Goal: Information Seeking & Learning: Learn about a topic

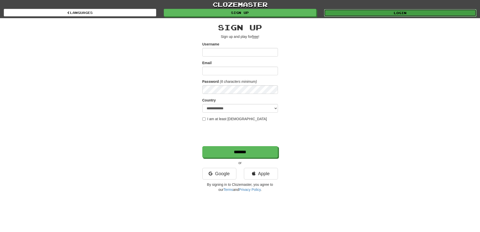
click at [383, 14] on link "Login" at bounding box center [400, 13] width 153 height 8
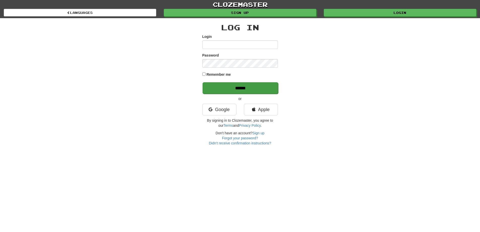
type input "**********"
click at [244, 86] on input "******" at bounding box center [241, 88] width 76 height 12
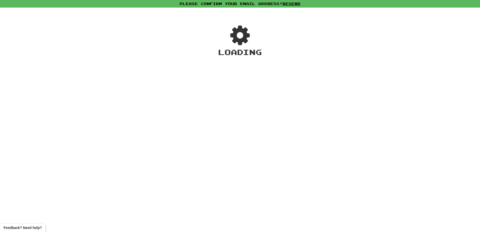
click at [205, 74] on div "Loading" at bounding box center [240, 123] width 480 height 218
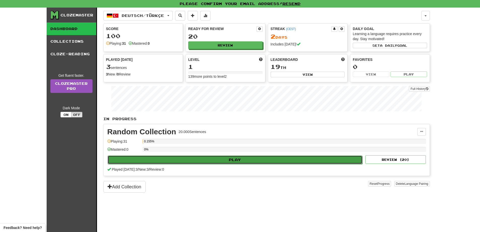
click at [243, 158] on button "Play" at bounding box center [235, 159] width 255 height 9
select select "**"
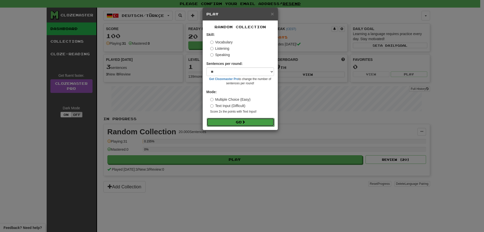
click at [251, 123] on button "Go" at bounding box center [241, 122] width 68 height 9
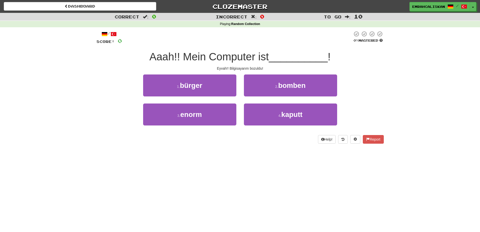
drag, startPoint x: 185, startPoint y: 59, endPoint x: 275, endPoint y: 60, distance: 89.8
click at [275, 60] on div "Aaah!! Mein Computer ist __________ !" at bounding box center [240, 57] width 287 height 14
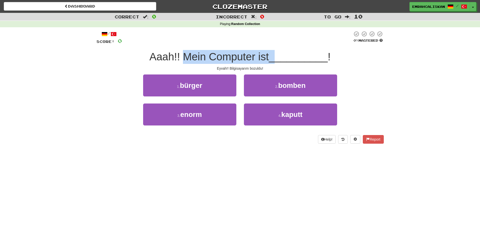
drag, startPoint x: 257, startPoint y: 59, endPoint x: 253, endPoint y: 60, distance: 5.0
click at [257, 58] on span "Aaah!! Mein Computer ist" at bounding box center [209, 57] width 119 height 12
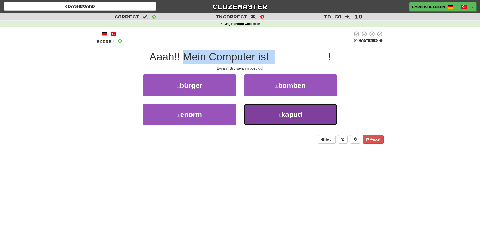
click at [297, 117] on span "kaputt" at bounding box center [291, 114] width 21 height 8
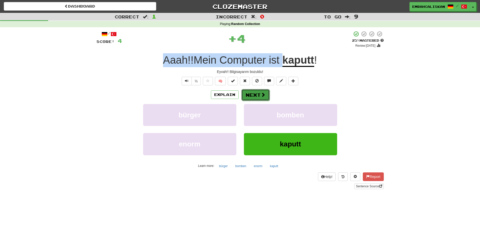
click at [262, 93] on span at bounding box center [263, 94] width 5 height 5
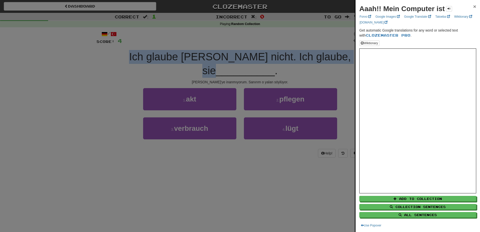
click at [473, 7] on span "×" at bounding box center [474, 7] width 3 height 6
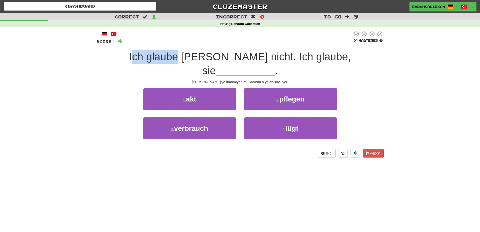
drag, startPoint x: 165, startPoint y: 58, endPoint x: 163, endPoint y: 66, distance: 7.5
click at [129, 58] on span "Ich glaube Naomi nicht. Ich glaube, sie" at bounding box center [240, 64] width 222 height 26
drag, startPoint x: 195, startPoint y: 56, endPoint x: 220, endPoint y: 56, distance: 25.5
click at [195, 56] on span "Ich glaube Naomi nicht. Ich glaube, sie" at bounding box center [240, 64] width 222 height 26
click at [223, 55] on span "Ich glaube Naomi nicht. Ich glaube, sie" at bounding box center [240, 64] width 222 height 26
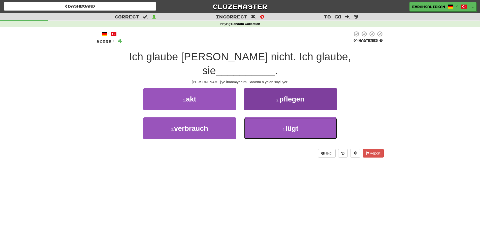
click at [258, 117] on button "4 . lügt" at bounding box center [290, 128] width 93 height 22
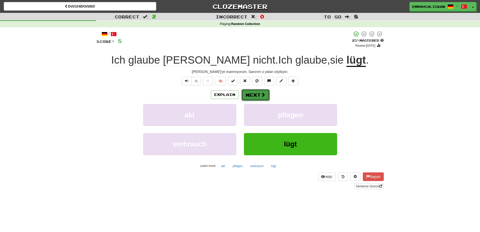
click at [263, 95] on span at bounding box center [263, 94] width 5 height 5
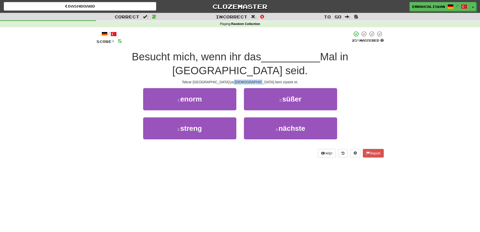
drag, startPoint x: 261, startPoint y: 69, endPoint x: 267, endPoint y: 68, distance: 6.3
click at [269, 79] on div "Tekrar Kyoto'ya geldiğinde beni ziyaret et." at bounding box center [240, 81] width 287 height 5
click at [243, 79] on div "Tekrar Kyoto'ya geldiğinde beni ziyaret et." at bounding box center [240, 81] width 287 height 5
drag, startPoint x: 248, startPoint y: 67, endPoint x: 233, endPoint y: 68, distance: 15.1
click at [233, 79] on div "Tekrar Kyoto'ya geldiğinde beni ziyaret et." at bounding box center [240, 81] width 287 height 5
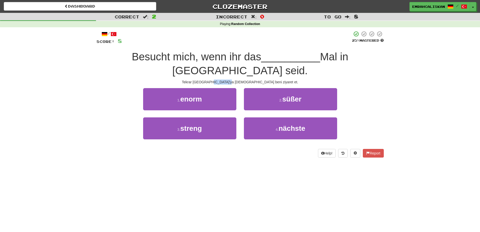
drag, startPoint x: 244, startPoint y: 68, endPoint x: 238, endPoint y: 67, distance: 5.1
click at [243, 79] on div "Tekrar Kyoto'ya geldiğinde beni ziyaret et." at bounding box center [240, 81] width 287 height 5
click at [238, 79] on div "Tekrar Kyoto'ya geldiğinde beni ziyaret et." at bounding box center [240, 81] width 287 height 5
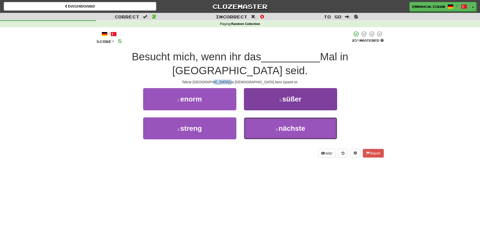
click at [282, 124] on span "nächste" at bounding box center [292, 128] width 27 height 8
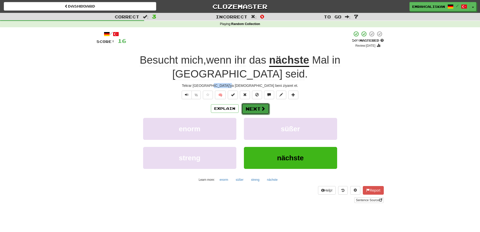
click at [264, 106] on span at bounding box center [263, 108] width 5 height 5
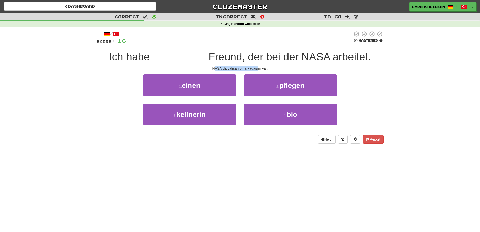
drag, startPoint x: 216, startPoint y: 68, endPoint x: 261, endPoint y: 68, distance: 44.9
click at [261, 68] on div "NASA'da çalışan bir arkadaşım var." at bounding box center [240, 68] width 287 height 5
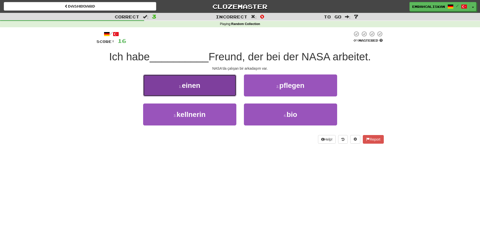
click at [196, 90] on button "1 . einen" at bounding box center [189, 85] width 93 height 22
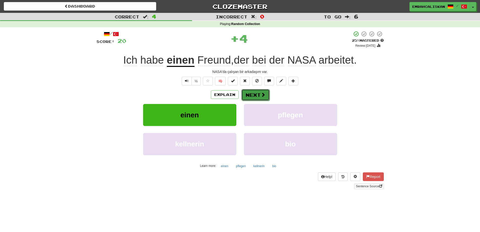
click at [261, 94] on span at bounding box center [263, 94] width 5 height 5
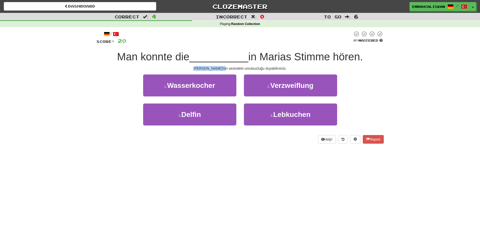
drag, startPoint x: 206, startPoint y: 68, endPoint x: 231, endPoint y: 68, distance: 24.5
click at [231, 68] on div "Mary'nin sesindeki umutsuzluğu duyabilirsiniz." at bounding box center [240, 68] width 287 height 5
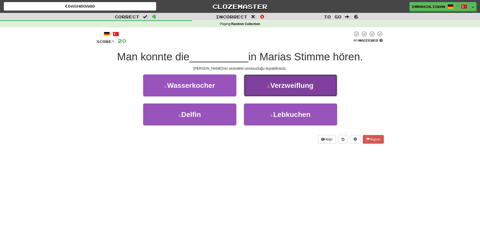
click at [283, 86] on span "Verzweiflung" at bounding box center [292, 85] width 43 height 8
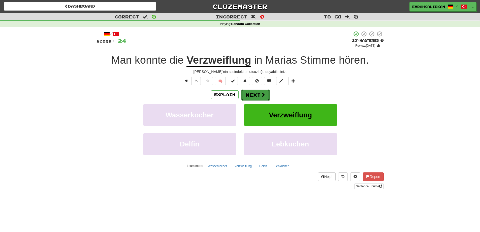
click at [265, 95] on button "Next" at bounding box center [256, 95] width 28 height 12
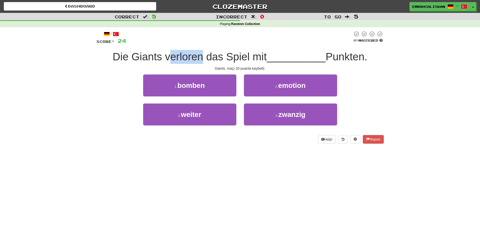
drag, startPoint x: 165, startPoint y: 57, endPoint x: 198, endPoint y: 55, distance: 33.6
click at [198, 55] on span "Die Giants verloren das Spiel mit" at bounding box center [190, 57] width 154 height 12
click at [179, 55] on span "Die Giants verloren das Spiel mit" at bounding box center [190, 57] width 154 height 12
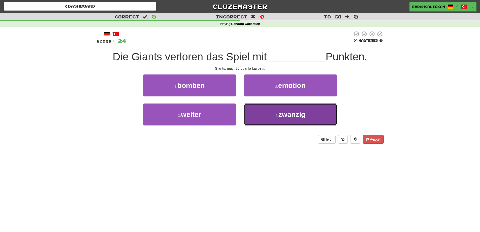
click at [274, 116] on button "4 . zwanzig" at bounding box center [290, 114] width 93 height 22
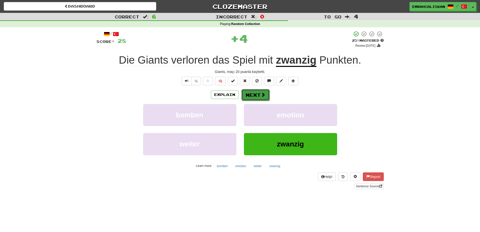
click at [259, 93] on button "Next" at bounding box center [256, 95] width 28 height 12
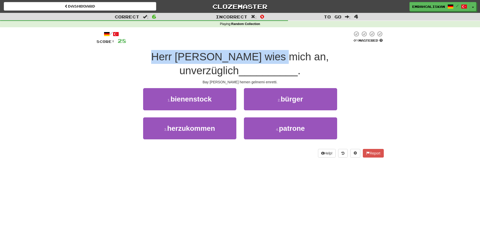
drag, startPoint x: 115, startPoint y: 54, endPoint x: 233, endPoint y: 57, distance: 118.3
click at [233, 57] on span "Herr Yoshida wies mich an, unverzüglich" at bounding box center [240, 64] width 178 height 26
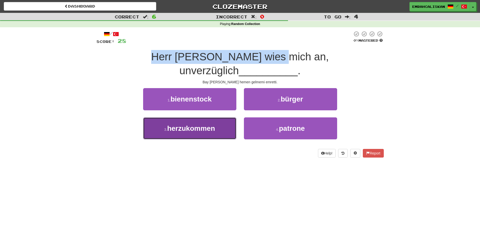
click at [208, 124] on span "herzukommen" at bounding box center [191, 128] width 48 height 8
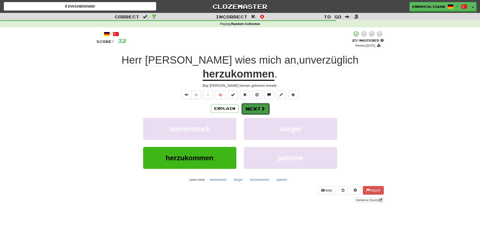
click at [265, 106] on span at bounding box center [263, 108] width 5 height 5
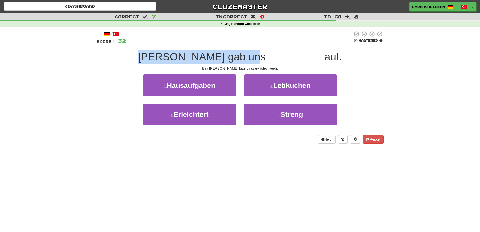
drag, startPoint x: 143, startPoint y: 55, endPoint x: 244, endPoint y: 51, distance: 100.9
click at [244, 51] on div "Herr Takahashi gab uns __________ auf." at bounding box center [240, 57] width 287 height 14
click at [243, 52] on span "Herr Takahashi gab uns" at bounding box center [202, 57] width 128 height 12
click at [237, 61] on span "Herr Takahashi gab uns" at bounding box center [202, 57] width 128 height 12
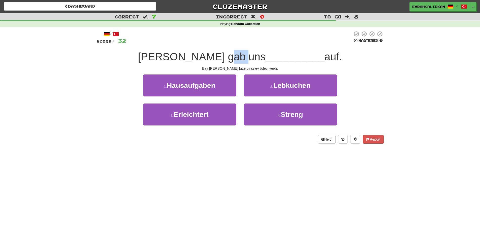
drag, startPoint x: 234, startPoint y: 57, endPoint x: 215, endPoint y: 56, distance: 19.0
click at [216, 56] on span "Herr Takahashi gab uns" at bounding box center [202, 57] width 128 height 12
click at [239, 59] on span "Herr Takahashi gab uns" at bounding box center [202, 57] width 128 height 12
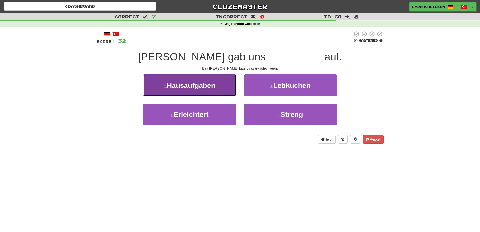
click at [210, 85] on span "Hausaufgaben" at bounding box center [191, 85] width 49 height 8
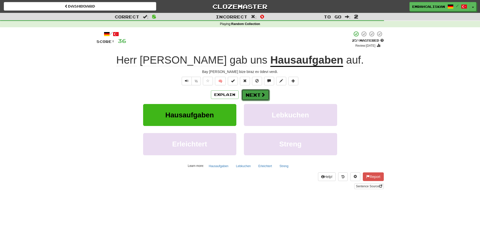
click at [259, 95] on button "Next" at bounding box center [256, 95] width 28 height 12
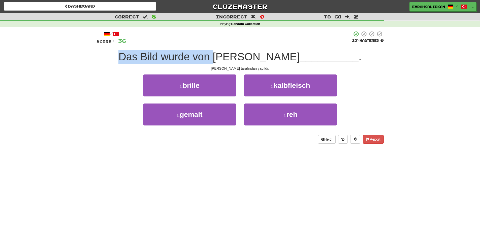
drag, startPoint x: 146, startPoint y: 57, endPoint x: 238, endPoint y: 59, distance: 92.6
click at [238, 59] on span "Das Bild wurde von Picasso" at bounding box center [208, 57] width 181 height 12
click at [239, 60] on span "Das Bild wurde von Picasso" at bounding box center [208, 57] width 181 height 12
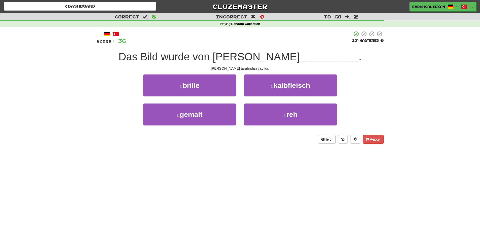
click at [247, 59] on span "Das Bild wurde von Picasso" at bounding box center [208, 57] width 181 height 12
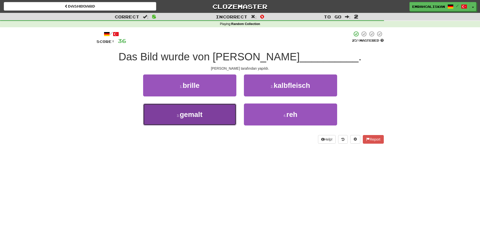
click at [205, 119] on button "3 . gemalt" at bounding box center [189, 114] width 93 height 22
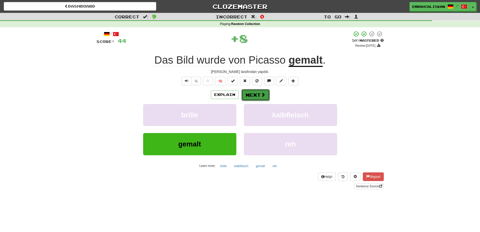
click at [257, 97] on button "Next" at bounding box center [256, 95] width 28 height 12
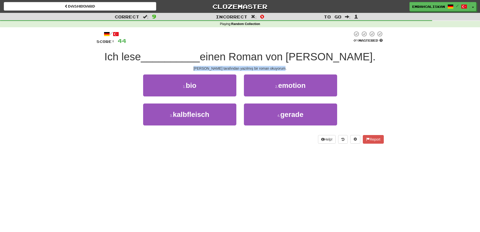
drag, startPoint x: 211, startPoint y: 68, endPoint x: 281, endPoint y: 69, distance: 70.1
click at [281, 69] on div "Sidney Sheldon tarafından yazılmış bir roman okuyorum." at bounding box center [240, 68] width 287 height 5
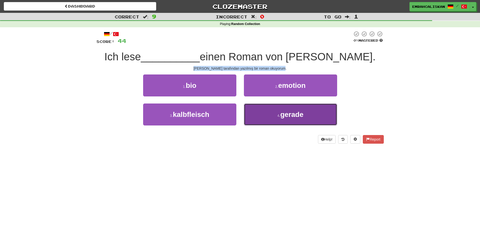
click at [296, 118] on span "gerade" at bounding box center [291, 114] width 23 height 8
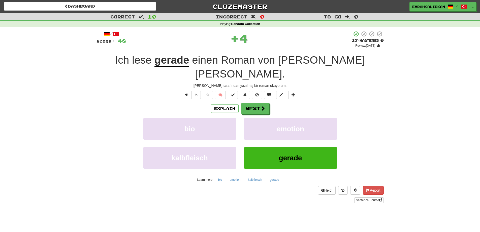
click at [173, 64] on u "gerade" at bounding box center [172, 60] width 35 height 13
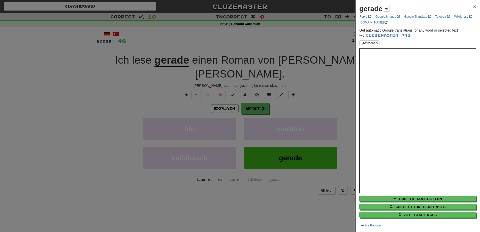
click at [473, 7] on span "×" at bounding box center [474, 7] width 3 height 6
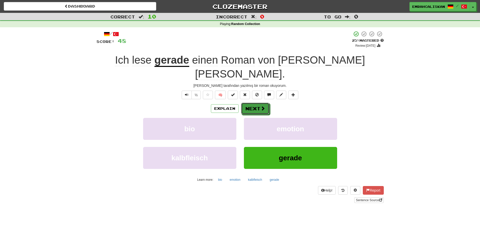
drag, startPoint x: 265, startPoint y: 96, endPoint x: 279, endPoint y: 98, distance: 14.0
click at [265, 106] on span at bounding box center [263, 108] width 5 height 5
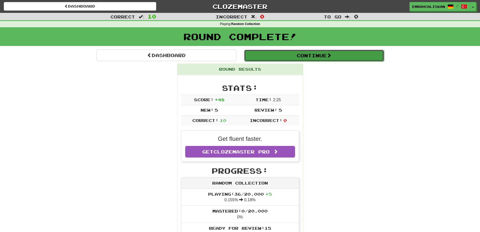
click at [331, 54] on span at bounding box center [329, 55] width 5 height 5
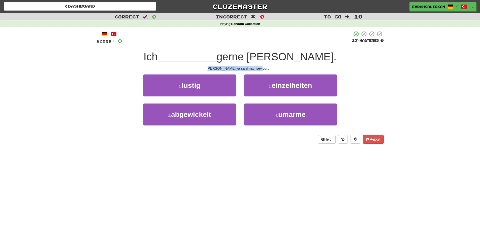
drag, startPoint x: 217, startPoint y: 69, endPoint x: 264, endPoint y: 68, distance: 46.4
click at [264, 68] on div "Veronika'ya sarılmayı seviyorum." at bounding box center [240, 68] width 287 height 5
click at [263, 68] on div "Veronika'ya sarılmayı seviyorum." at bounding box center [240, 68] width 287 height 5
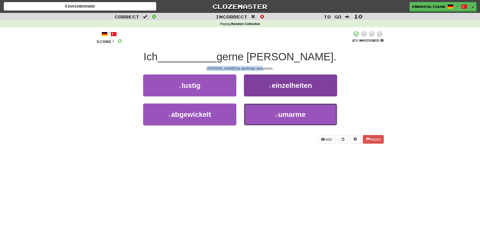
click at [266, 115] on button "4 . umarme" at bounding box center [290, 114] width 93 height 22
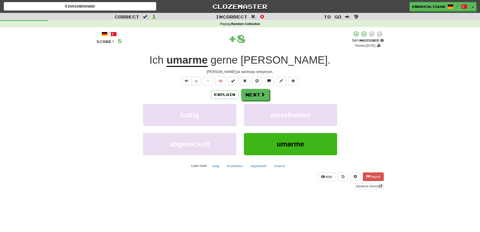
click at [208, 65] on u "umarme" at bounding box center [187, 60] width 41 height 13
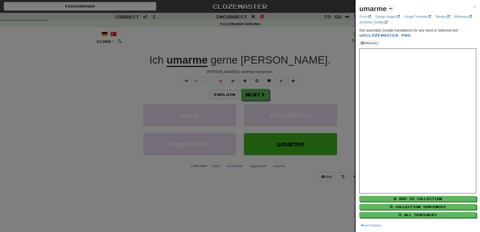
drag, startPoint x: 338, startPoint y: 49, endPoint x: 346, endPoint y: 43, distance: 10.3
click at [341, 46] on div at bounding box center [240, 116] width 480 height 232
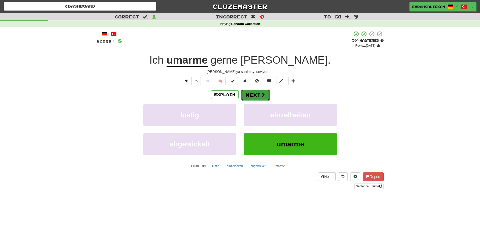
click at [262, 96] on span at bounding box center [263, 94] width 5 height 5
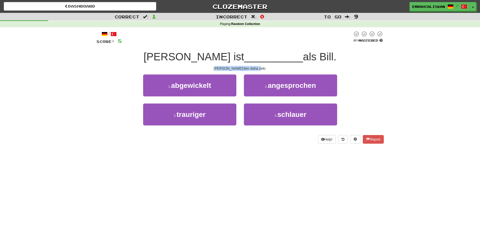
drag, startPoint x: 255, startPoint y: 68, endPoint x: 260, endPoint y: 67, distance: 5.3
click at [260, 67] on div "John Bill'den daha zeki." at bounding box center [240, 68] width 287 height 5
click at [256, 67] on div "John Bill'den daha zeki." at bounding box center [240, 68] width 287 height 5
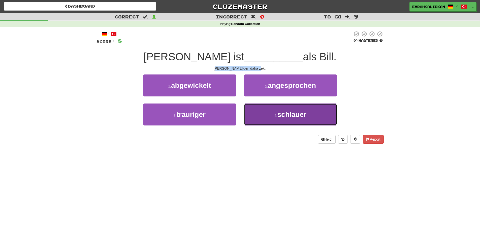
click at [278, 110] on span "schlauer" at bounding box center [292, 114] width 29 height 8
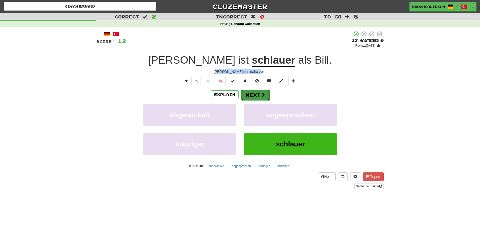
click at [261, 94] on span at bounding box center [263, 94] width 5 height 5
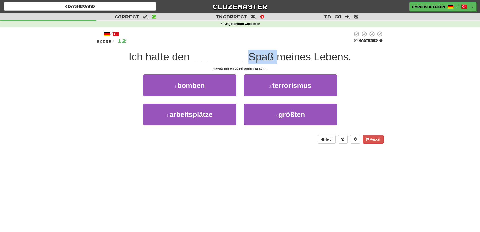
drag, startPoint x: 275, startPoint y: 58, endPoint x: 249, endPoint y: 56, distance: 25.8
click at [249, 56] on span "Spaß meines Lebens." at bounding box center [300, 57] width 103 height 12
drag, startPoint x: 259, startPoint y: 56, endPoint x: 264, endPoint y: 56, distance: 4.8
click at [260, 56] on span "Spaß meines Lebens." at bounding box center [300, 57] width 103 height 12
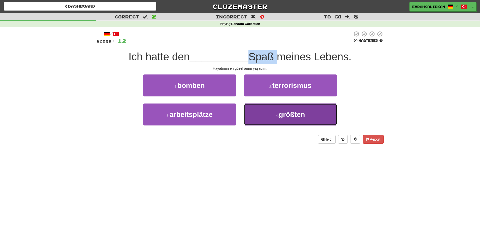
click at [294, 116] on span "größten" at bounding box center [292, 114] width 26 height 8
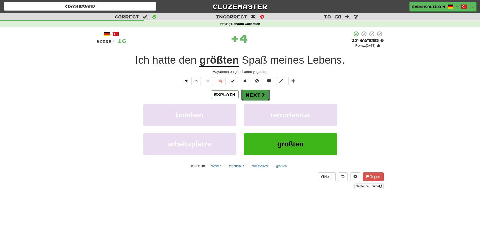
click at [261, 97] on span at bounding box center [263, 94] width 5 height 5
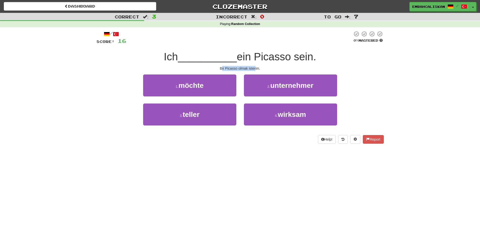
drag, startPoint x: 248, startPoint y: 70, endPoint x: 258, endPoint y: 70, distance: 9.3
click at [258, 70] on div "Bir Picasso olmak isterim." at bounding box center [240, 68] width 287 height 5
drag, startPoint x: 258, startPoint y: 70, endPoint x: 244, endPoint y: 73, distance: 13.6
click at [257, 70] on div "Bir Picasso olmak isterim." at bounding box center [240, 68] width 287 height 5
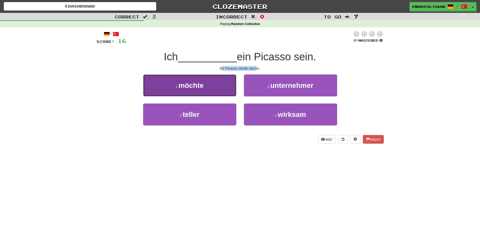
click at [200, 89] on button "1 . möchte" at bounding box center [189, 85] width 93 height 22
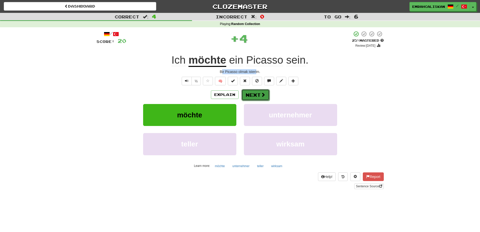
click at [254, 94] on button "Next" at bounding box center [256, 95] width 28 height 12
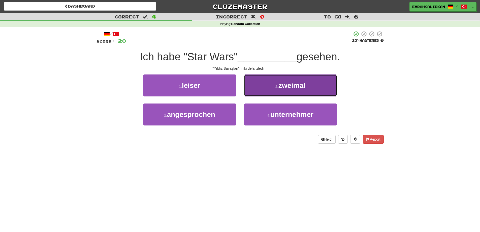
click at [278, 88] on small "2 ." at bounding box center [277, 86] width 3 height 4
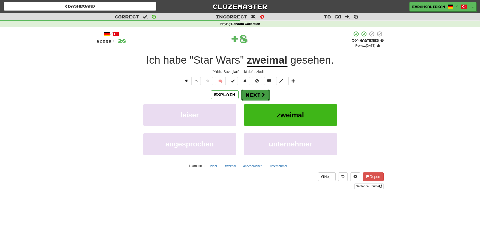
click at [263, 95] on span at bounding box center [263, 94] width 5 height 5
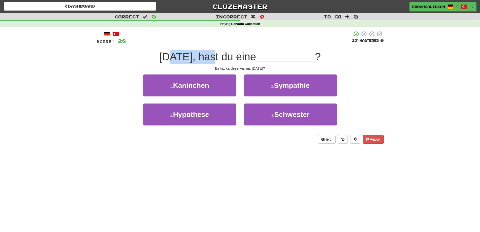
drag, startPoint x: 173, startPoint y: 56, endPoint x: 226, endPoint y: 55, distance: 53.2
click at [225, 55] on span "Lucia, hast du eine" at bounding box center [207, 57] width 97 height 12
click at [231, 56] on span "Lucia, hast du eine" at bounding box center [207, 57] width 97 height 12
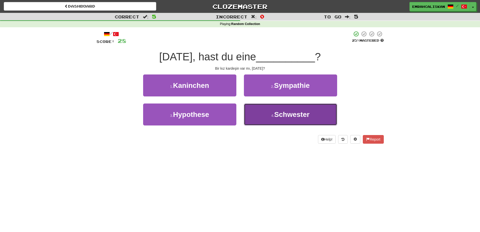
drag, startPoint x: 281, startPoint y: 111, endPoint x: 271, endPoint y: 104, distance: 12.3
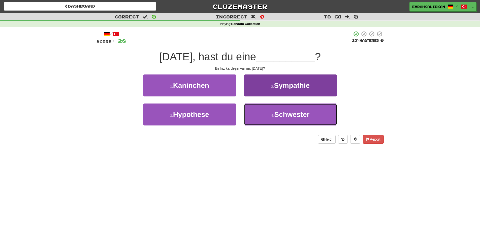
click at [281, 112] on span "Schwester" at bounding box center [291, 114] width 35 height 8
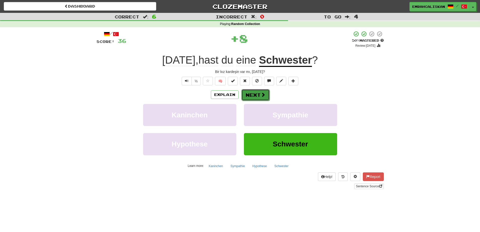
click at [259, 93] on button "Next" at bounding box center [256, 95] width 28 height 12
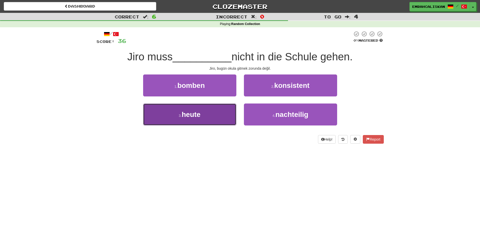
click at [214, 113] on button "3 . heute" at bounding box center [189, 114] width 93 height 22
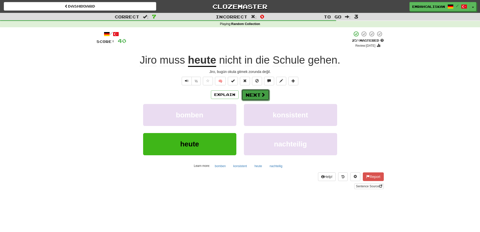
click at [260, 94] on button "Next" at bounding box center [256, 95] width 28 height 12
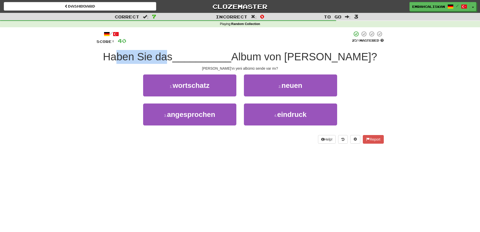
click at [173, 55] on span "Haben Sie das" at bounding box center [138, 57] width 70 height 12
drag, startPoint x: 228, startPoint y: 69, endPoint x: 258, endPoint y: 69, distance: 30.3
click at [258, 69] on div "Stevie Wonder'ın yeni albümü sende var mı?" at bounding box center [240, 68] width 287 height 5
click at [259, 69] on div "Stevie Wonder'ın yeni albümü sende var mı?" at bounding box center [240, 68] width 287 height 5
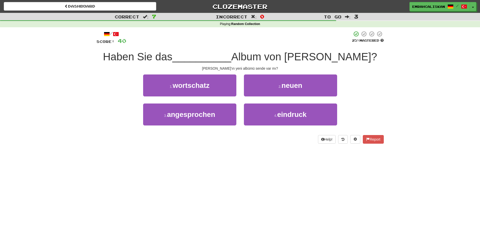
click at [263, 69] on div "Stevie Wonder'ın yeni albümü sende var mı?" at bounding box center [240, 68] width 287 height 5
click at [268, 69] on div "Stevie Wonder'ın yeni albümü sende var mı?" at bounding box center [240, 68] width 287 height 5
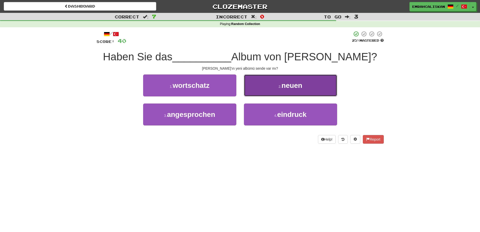
click at [277, 86] on button "2 . neuen" at bounding box center [290, 85] width 93 height 22
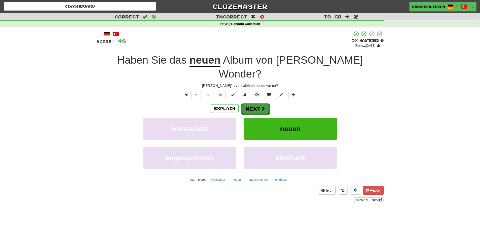
click at [258, 103] on button "Next" at bounding box center [256, 109] width 28 height 12
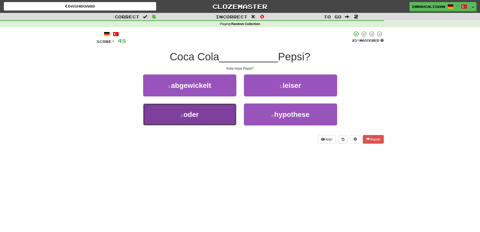
click at [221, 106] on button "3 . oder" at bounding box center [189, 114] width 93 height 22
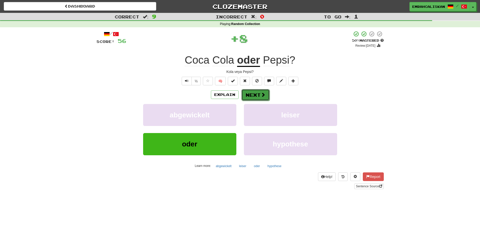
click at [258, 93] on button "Next" at bounding box center [256, 95] width 28 height 12
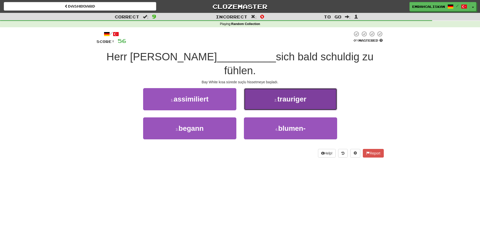
click at [272, 88] on button "2 . trauriger" at bounding box center [290, 99] width 93 height 22
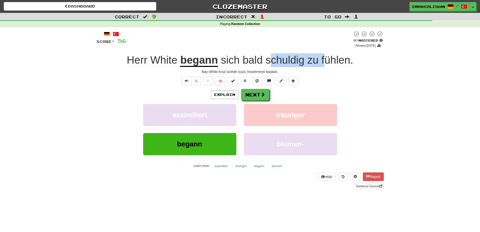
drag, startPoint x: 271, startPoint y: 58, endPoint x: 324, endPoint y: 58, distance: 52.4
click at [324, 58] on span "sich bald schuldig zu fühlen ." at bounding box center [285, 60] width 135 height 12
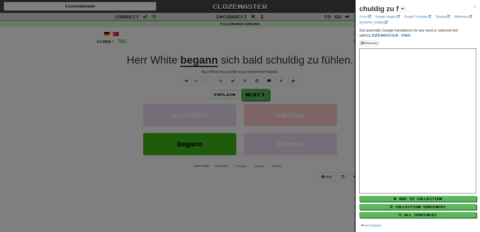
click at [194, 63] on div at bounding box center [240, 116] width 480 height 232
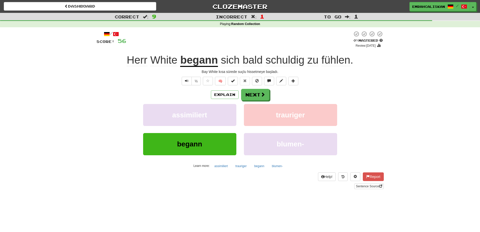
click at [206, 62] on u "begann" at bounding box center [199, 60] width 38 height 13
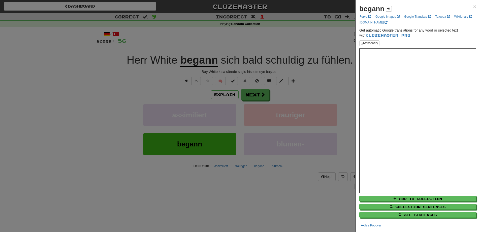
click at [311, 189] on div at bounding box center [240, 116] width 480 height 232
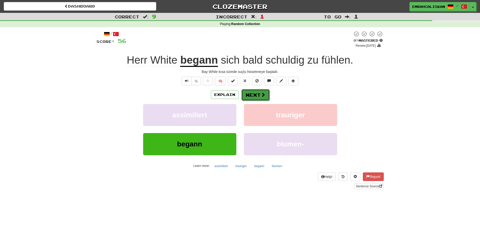
click at [261, 97] on button "Next" at bounding box center [256, 95] width 28 height 12
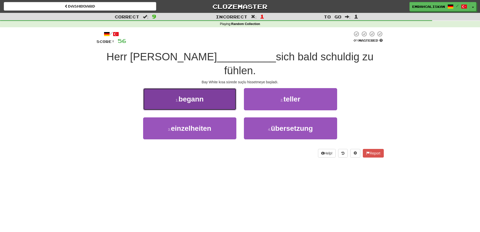
click at [215, 88] on button "1 . begann" at bounding box center [189, 99] width 93 height 22
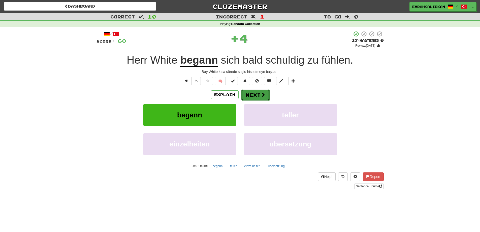
click at [253, 97] on button "Next" at bounding box center [256, 95] width 28 height 12
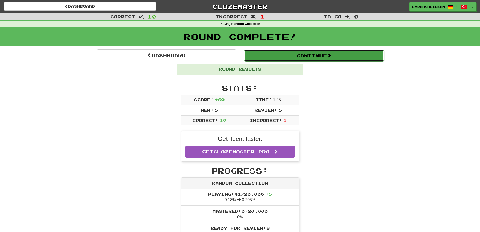
click at [332, 55] on span at bounding box center [329, 55] width 5 height 5
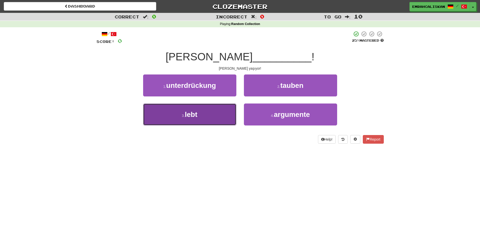
click at [209, 118] on button "3 . lebt" at bounding box center [189, 114] width 93 height 22
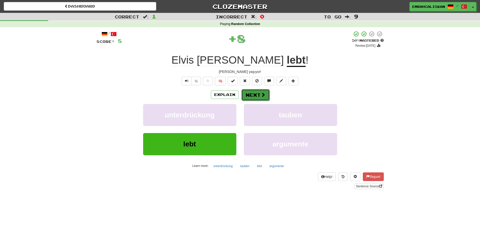
click at [266, 96] on button "Next" at bounding box center [256, 95] width 28 height 12
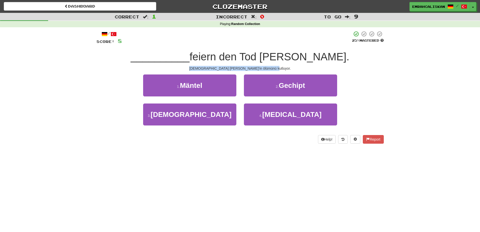
drag, startPoint x: 235, startPoint y: 67, endPoint x: 274, endPoint y: 69, distance: 38.7
click at [274, 69] on div "Amerikalılar Usame bin Ladin'in ölümünü kutluyor." at bounding box center [240, 68] width 287 height 5
click at [274, 70] on div "Amerikalılar Usame bin Ladin'in ölümünü kutluyor." at bounding box center [240, 68] width 287 height 5
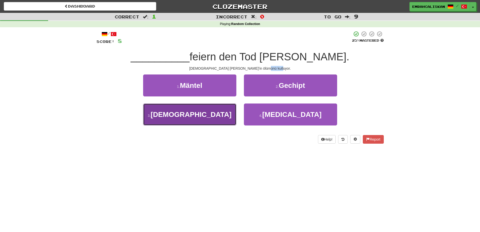
click at [211, 114] on span "Amerikaner" at bounding box center [191, 114] width 81 height 8
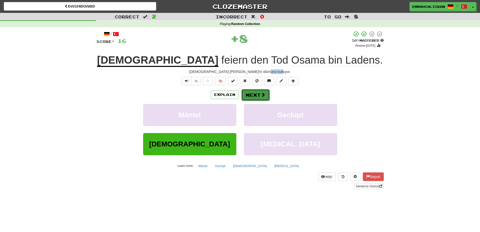
click at [251, 95] on button "Next" at bounding box center [256, 95] width 28 height 12
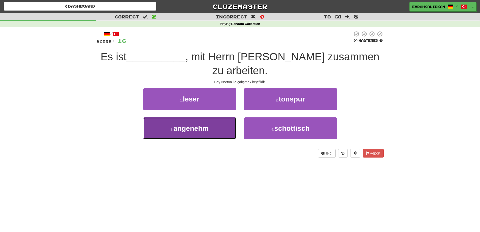
click at [215, 117] on button "3 . angenehm" at bounding box center [189, 128] width 93 height 22
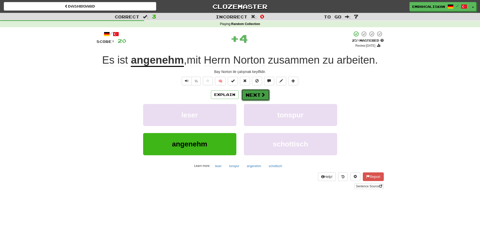
click at [263, 95] on span at bounding box center [263, 94] width 5 height 5
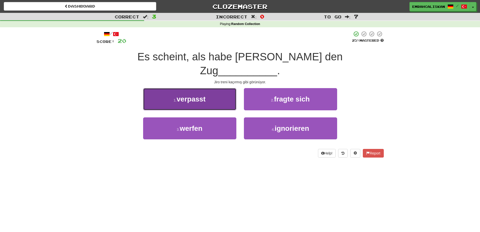
click at [202, 95] on span "verpasst" at bounding box center [191, 99] width 29 height 8
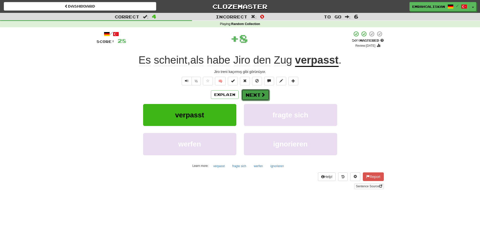
click at [257, 96] on button "Next" at bounding box center [256, 95] width 28 height 12
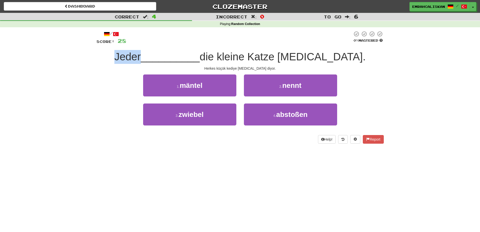
drag, startPoint x: 145, startPoint y: 57, endPoint x: 169, endPoint y: 60, distance: 24.7
click at [141, 60] on span "Jeder" at bounding box center [127, 57] width 26 height 12
click at [295, 98] on div "2 . nennt" at bounding box center [290, 88] width 101 height 29
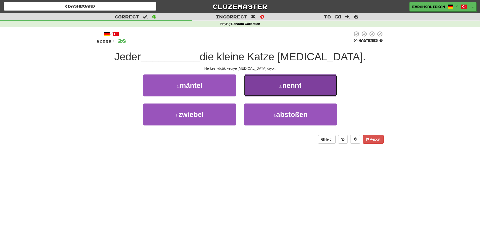
click at [294, 92] on button "2 . nennt" at bounding box center [290, 85] width 93 height 22
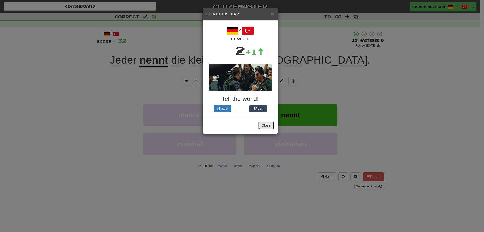
click at [266, 124] on button "Close" at bounding box center [266, 125] width 16 height 9
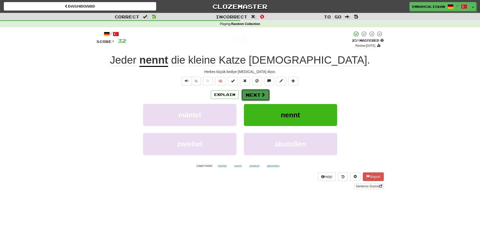
click at [255, 95] on button "Next" at bounding box center [256, 95] width 28 height 12
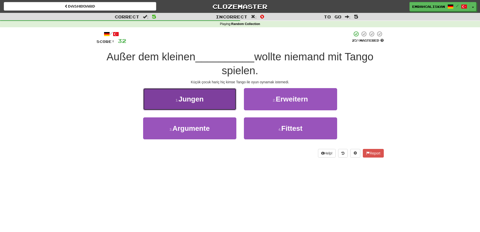
click at [200, 101] on span "Jungen" at bounding box center [191, 99] width 25 height 8
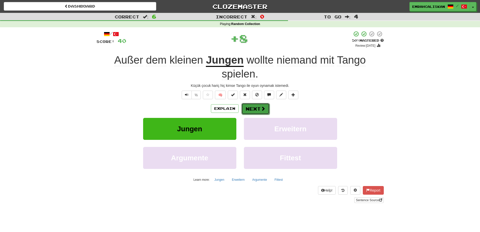
click at [257, 111] on button "Next" at bounding box center [256, 109] width 28 height 12
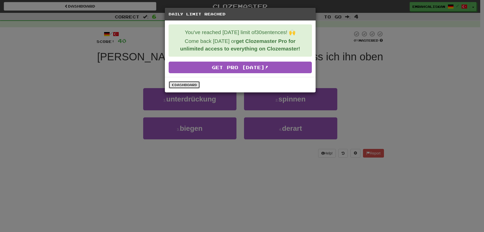
click at [193, 84] on link "Dashboard" at bounding box center [184, 85] width 31 height 8
